Goal: Find specific page/section: Find specific page/section

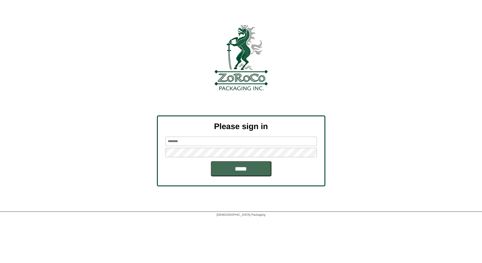
type input "*****"
click at [246, 170] on input "*****" at bounding box center [241, 168] width 61 height 15
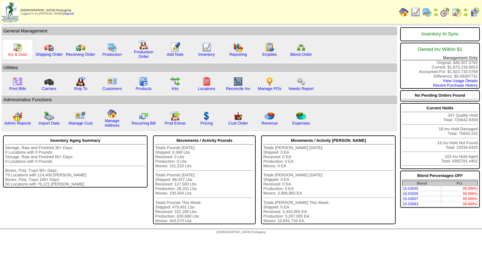
click at [20, 52] on link "Ins & Outs" at bounding box center [17, 54] width 19 height 5
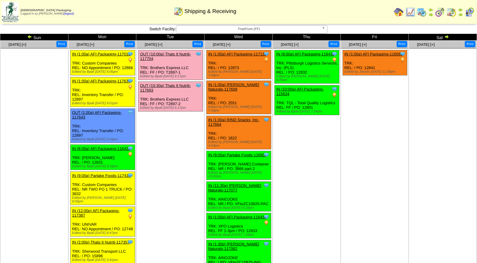
click at [172, 54] on link "OUT (10:00a) Thats It Nutriti-117704" at bounding box center [165, 56] width 51 height 9
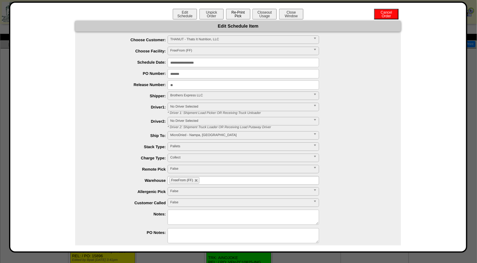
click at [240, 14] on button "Re-Print Pick" at bounding box center [238, 14] width 24 height 11
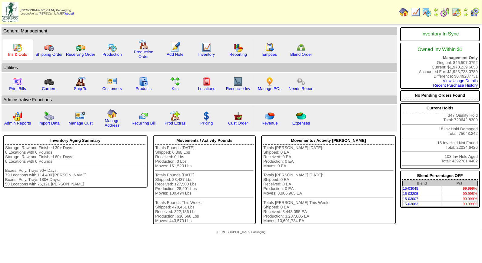
click at [15, 52] on link "Ins & Outs" at bounding box center [17, 54] width 19 height 5
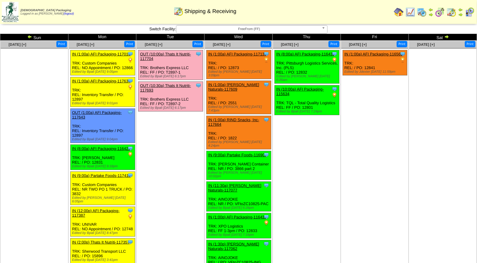
click at [470, 14] on img at bounding box center [470, 12] width 10 height 10
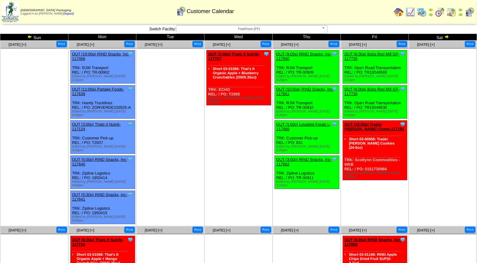
click at [239, 27] on span "FreeFrom (FF)" at bounding box center [249, 28] width 141 height 7
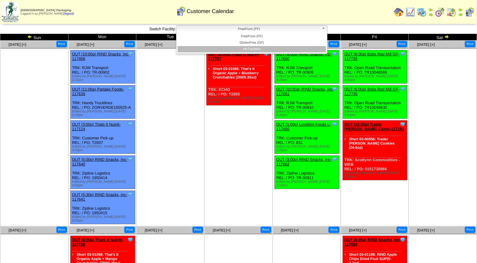
click at [243, 47] on li "All Facilities" at bounding box center [252, 49] width 149 height 6
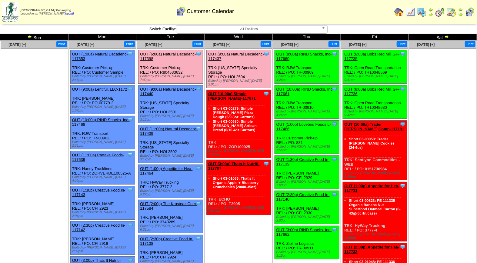
click at [471, 12] on img at bounding box center [470, 12] width 10 height 10
click at [423, 12] on img at bounding box center [422, 12] width 10 height 10
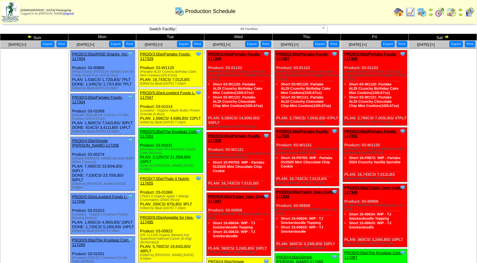
click at [250, 28] on span "All Facilities" at bounding box center [249, 28] width 141 height 7
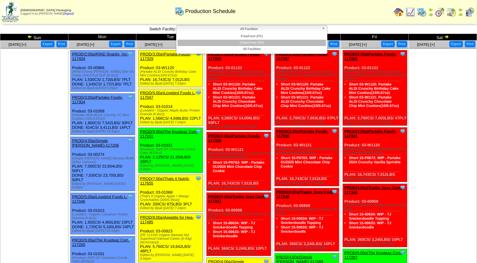
click at [250, 43] on li "GlutenFree (GF)" at bounding box center [252, 43] width 149 height 6
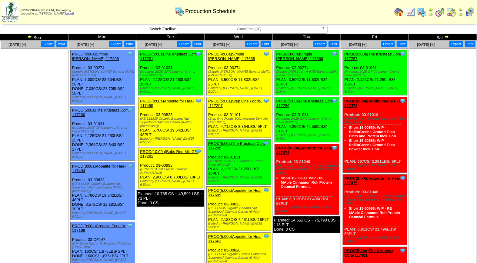
click at [471, 11] on img at bounding box center [470, 12] width 10 height 10
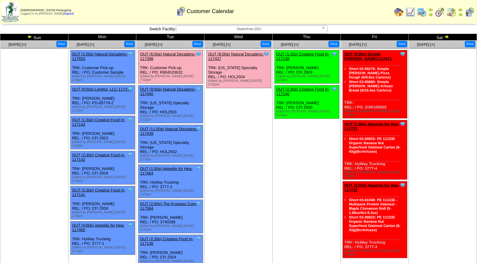
click at [222, 29] on span "GlutenFree (GF)" at bounding box center [249, 28] width 141 height 7
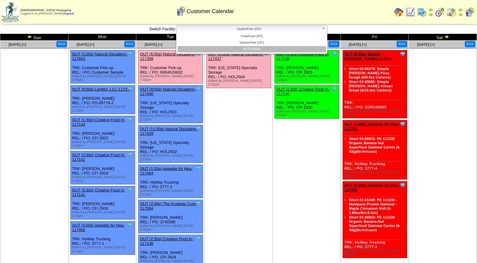
click at [241, 50] on li "All Facilities" at bounding box center [252, 49] width 149 height 6
